Goal: Task Accomplishment & Management: Use online tool/utility

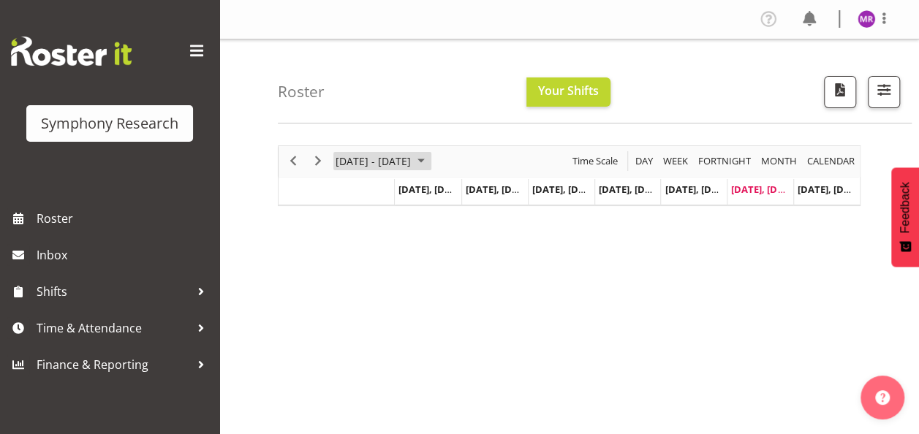
click at [430, 158] on span "September 2025" at bounding box center [422, 161] width 18 height 18
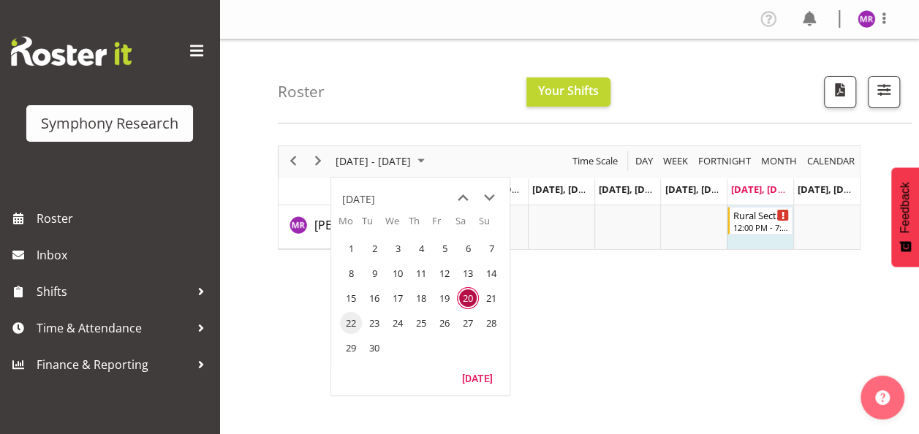
click at [348, 326] on span "22" at bounding box center [351, 323] width 22 height 22
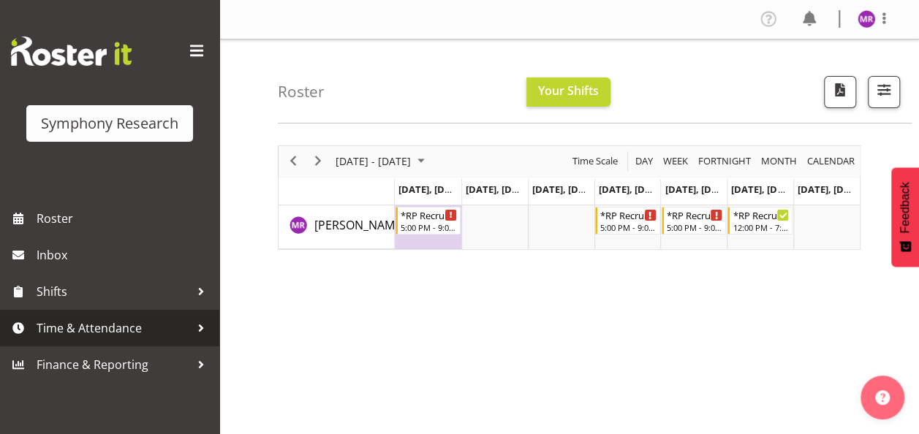
click at [104, 324] on span "Time & Attendance" at bounding box center [114, 328] width 154 height 22
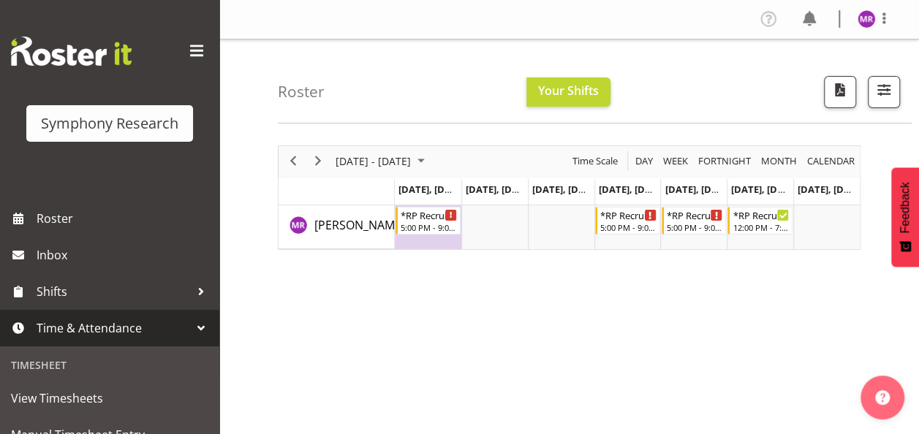
drag, startPoint x: 214, startPoint y: 227, endPoint x: 590, endPoint y: 359, distance: 397.9
click at [590, 359] on div "September 22 - 28, 2025 Today Day Week Fortnight Month calendar Month Agenda Ti…" at bounding box center [598, 427] width 641 height 585
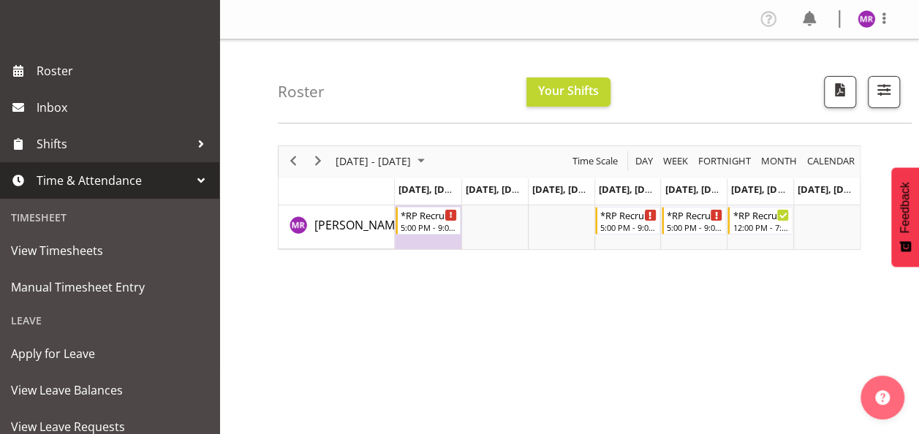
scroll to position [151, 0]
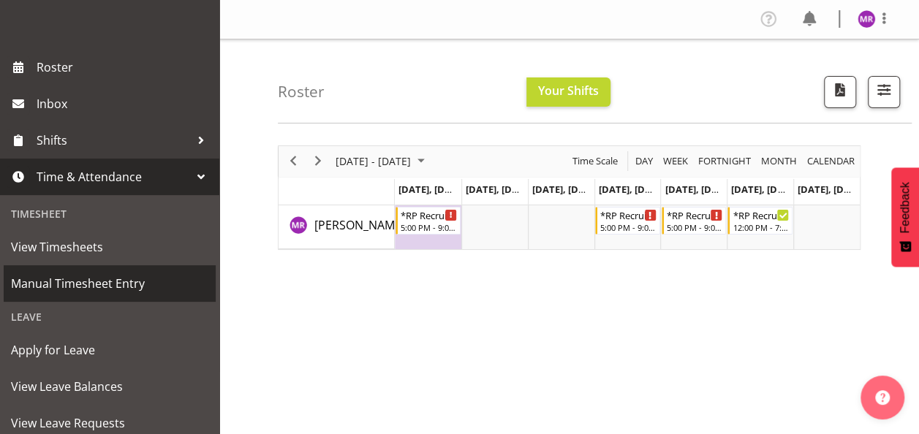
click at [108, 285] on span "Manual Timesheet Entry" at bounding box center [109, 284] width 197 height 22
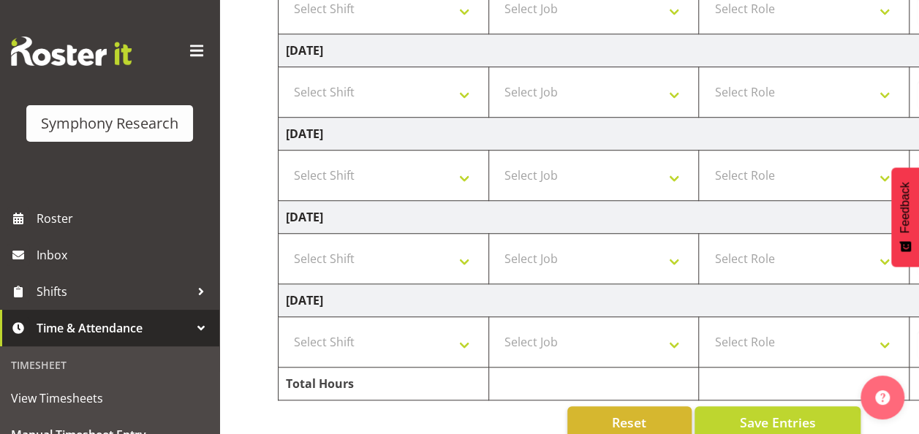
scroll to position [469, 0]
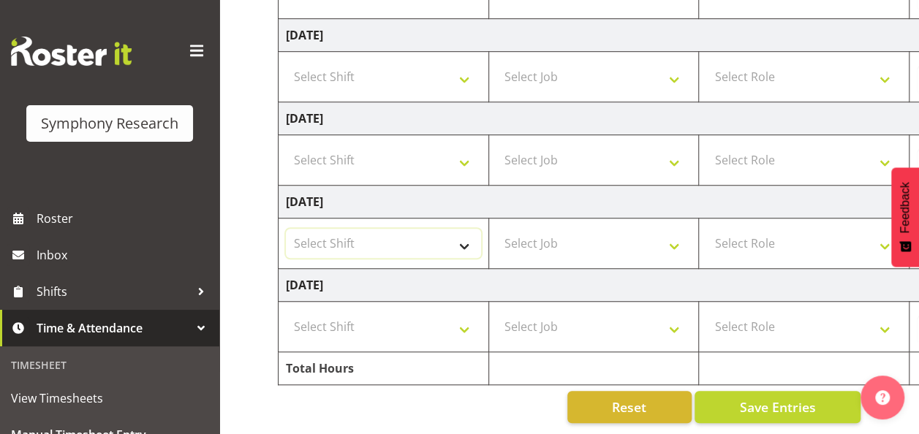
click at [352, 238] on select "Select Shift !!Weekend Residential (Roster IT Shift Label) *Business 9/10am ~ 4…" at bounding box center [383, 243] width 195 height 29
click at [427, 234] on select "Select Shift !!Weekend Residential (Roster IT Shift Label) *Business 9/10am ~ 4…" at bounding box center [383, 243] width 195 height 29
click at [461, 234] on select "Select Shift !!Weekend Residential (Roster IT Shift Label) *Business 9/10am ~ 4…" at bounding box center [383, 243] width 195 height 29
select select "13878"
click at [286, 229] on select "Select Shift !!Weekend Residential (Roster IT Shift Label) *Business 9/10am ~ 4…" at bounding box center [383, 243] width 195 height 29
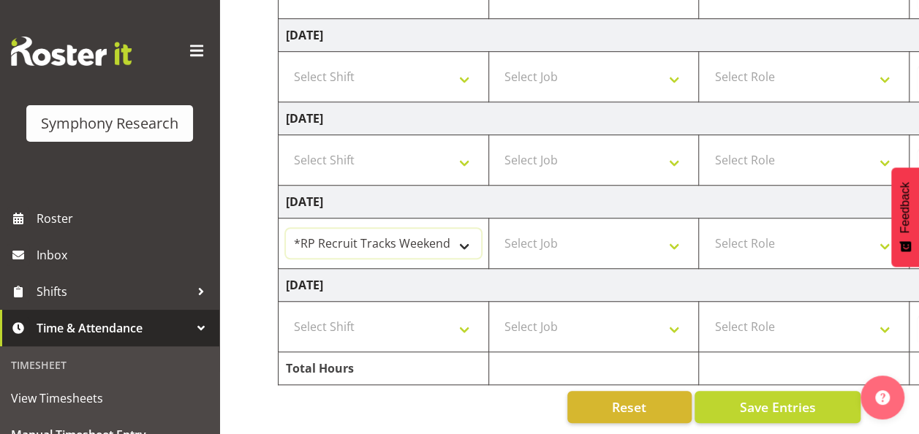
click at [453, 239] on select "!!Weekend Residential (Roster IT Shift Label) *Business 9/10am ~ 4:30pm *Busine…" at bounding box center [383, 243] width 195 height 29
